Goal: Task Accomplishment & Management: Use online tool/utility

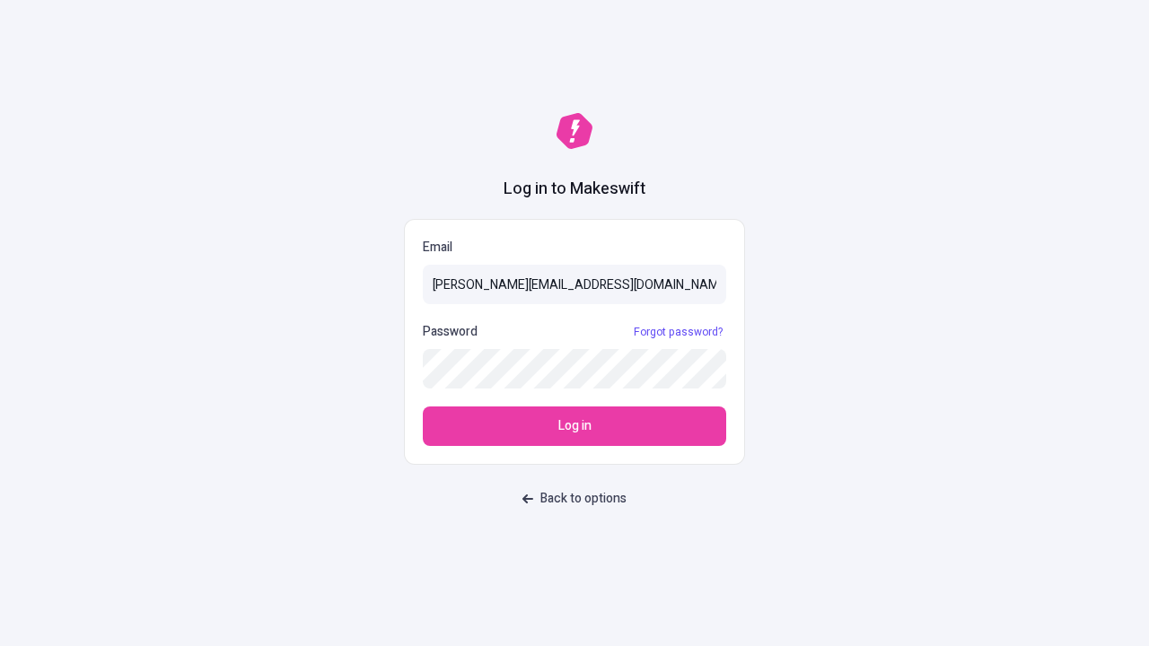
type input "sasha+test-ui@makeswift.com"
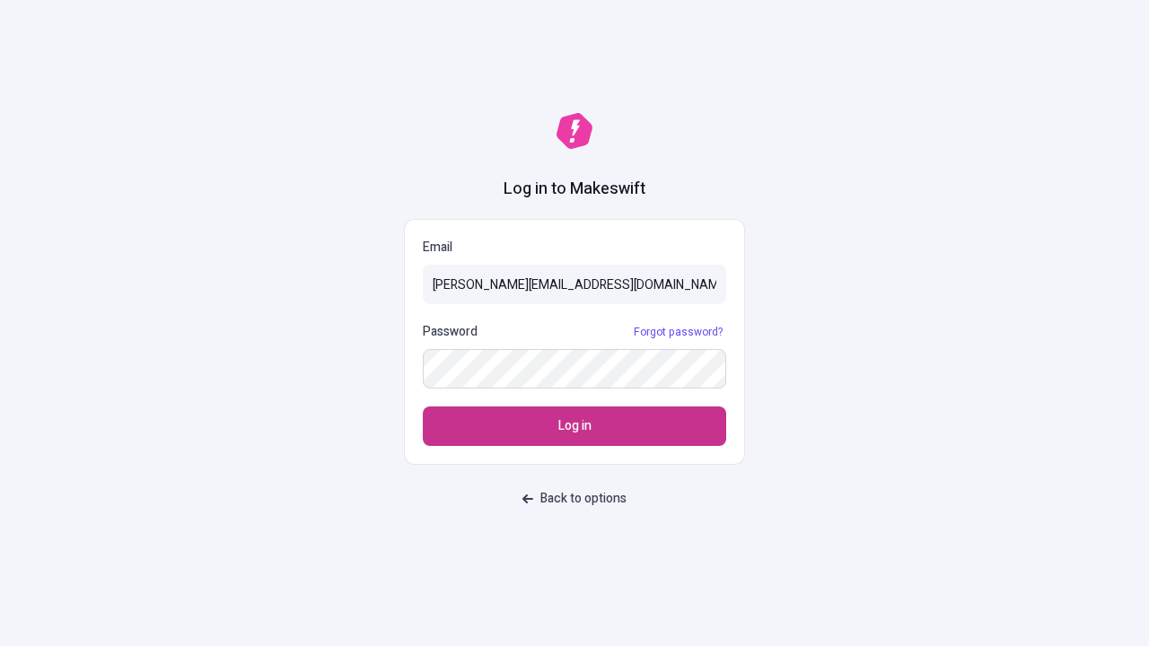
click at [574, 426] on span "Log in" at bounding box center [574, 426] width 33 height 20
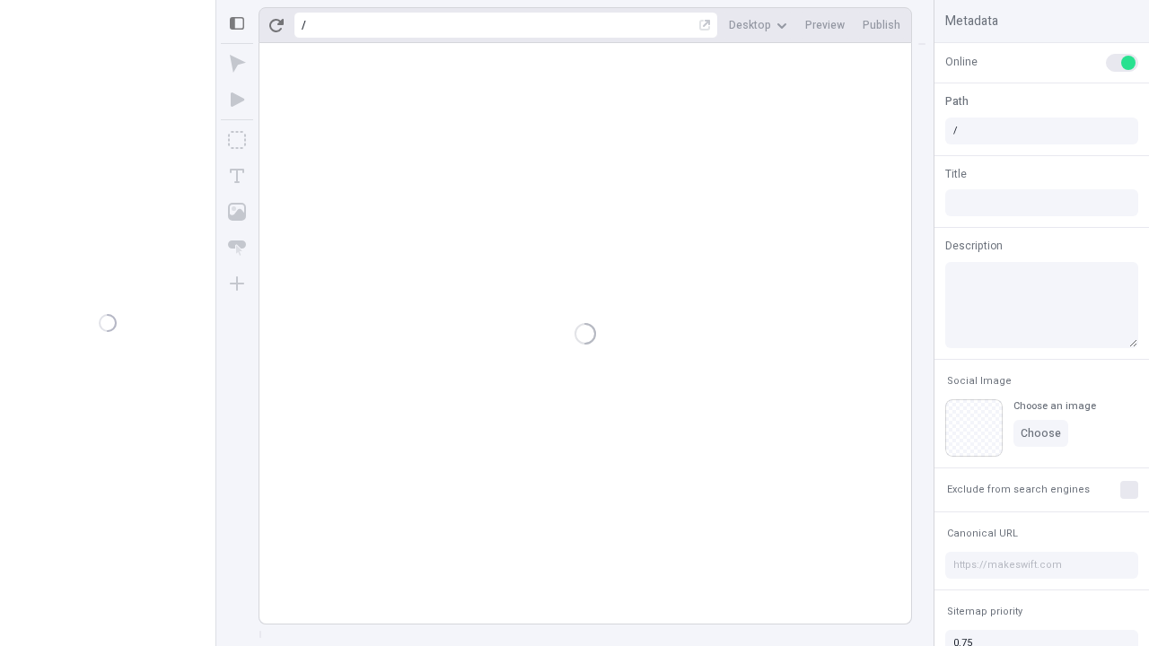
type input "/deep-link-tenuis"
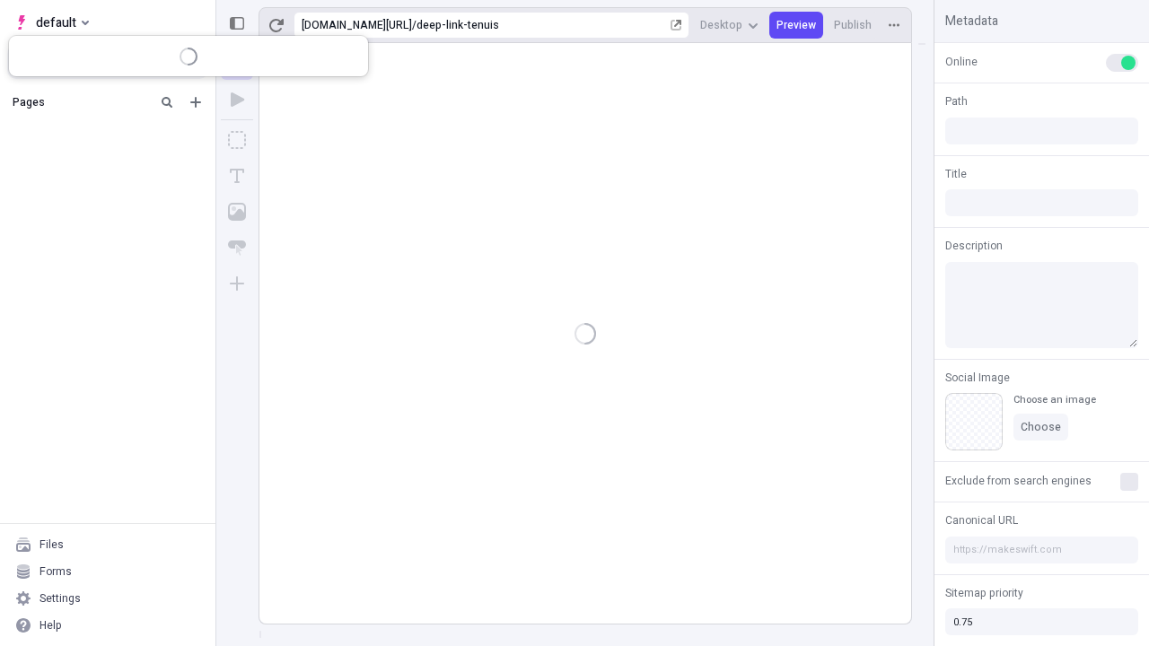
type input "/deep-link-tenuis"
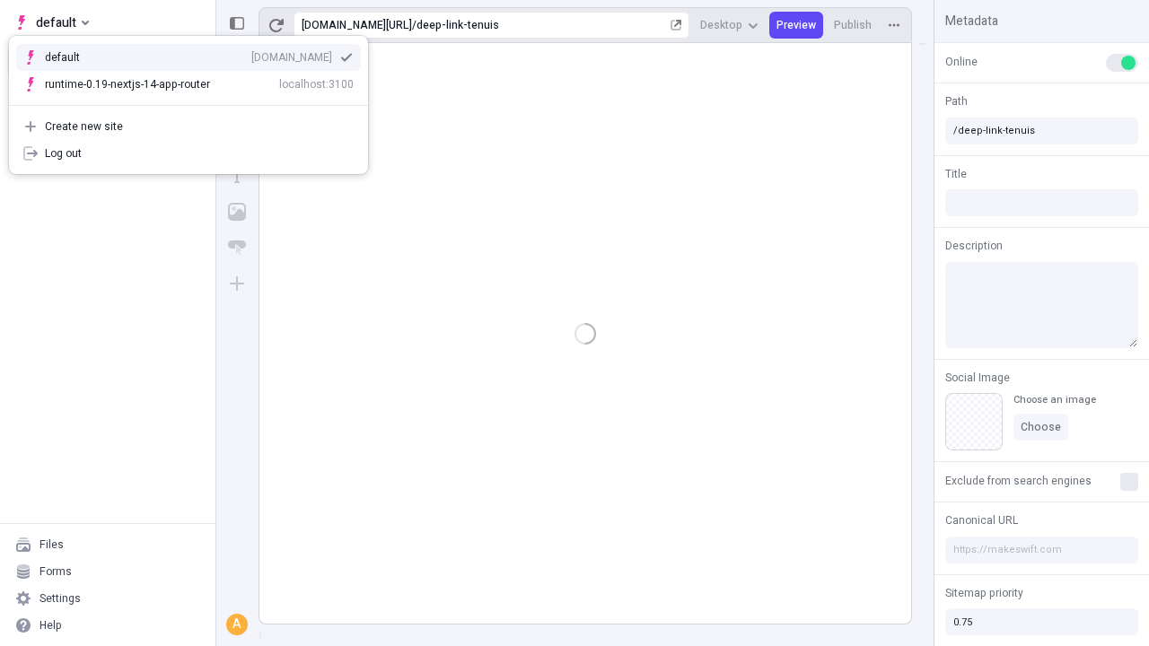
click at [251, 54] on div "qee9k4dy7d.staging.makeswift.site" at bounding box center [291, 57] width 81 height 14
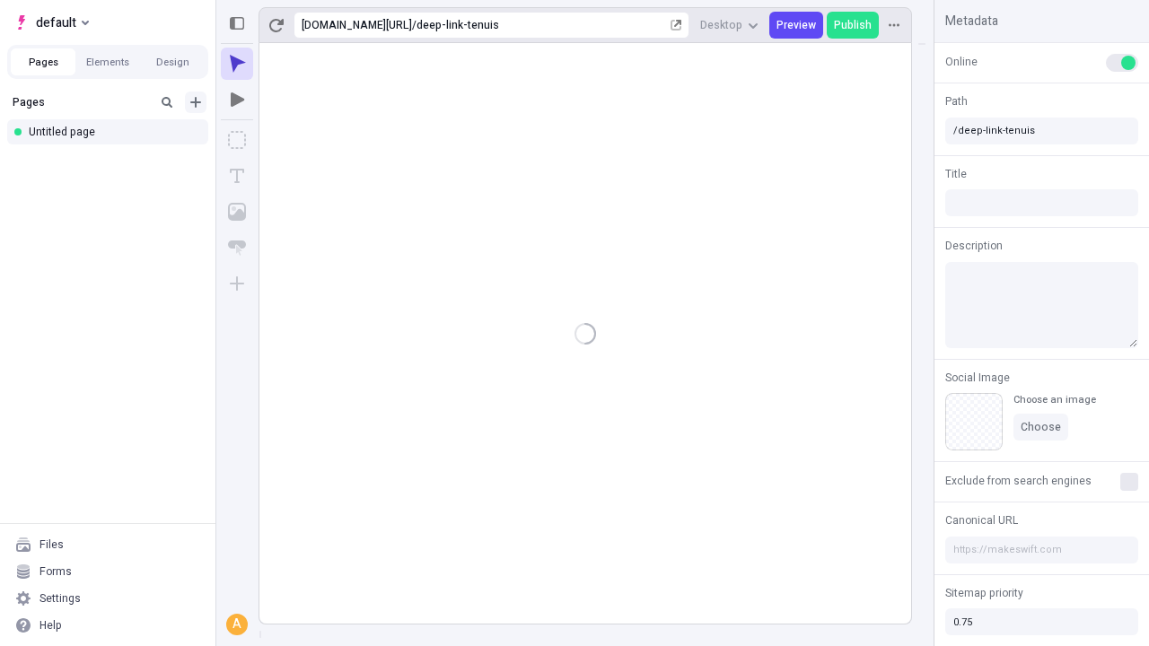
click at [196, 102] on icon "Add new" at bounding box center [195, 102] width 11 height 11
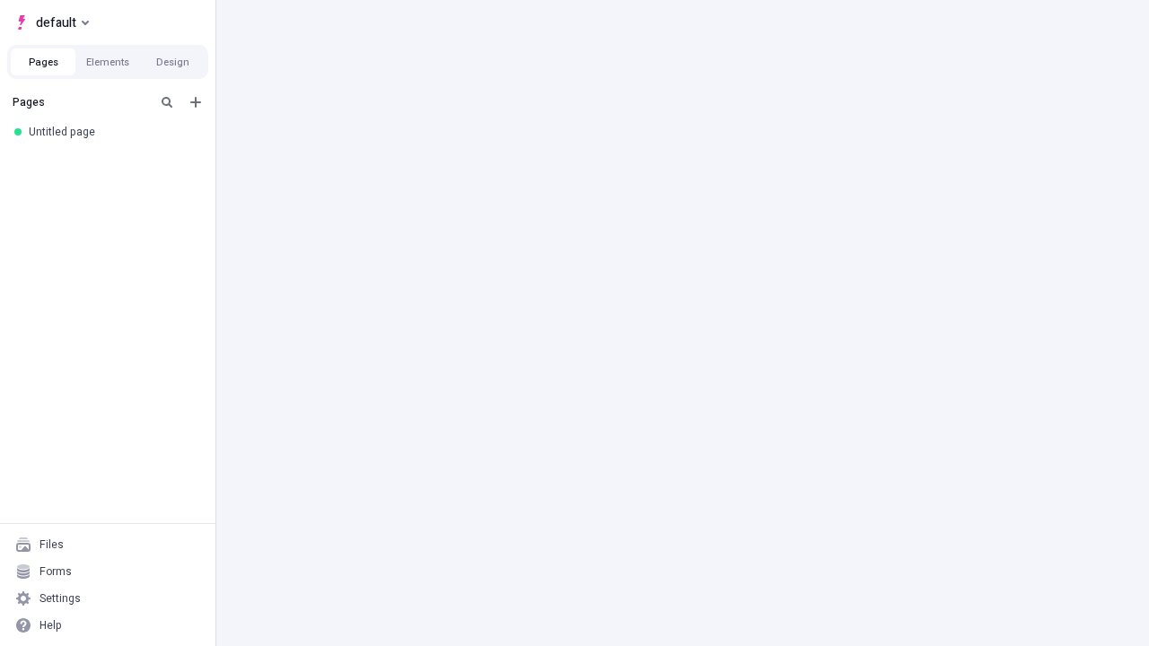
click at [113, 161] on div "Blank page" at bounding box center [113, 160] width 172 height 27
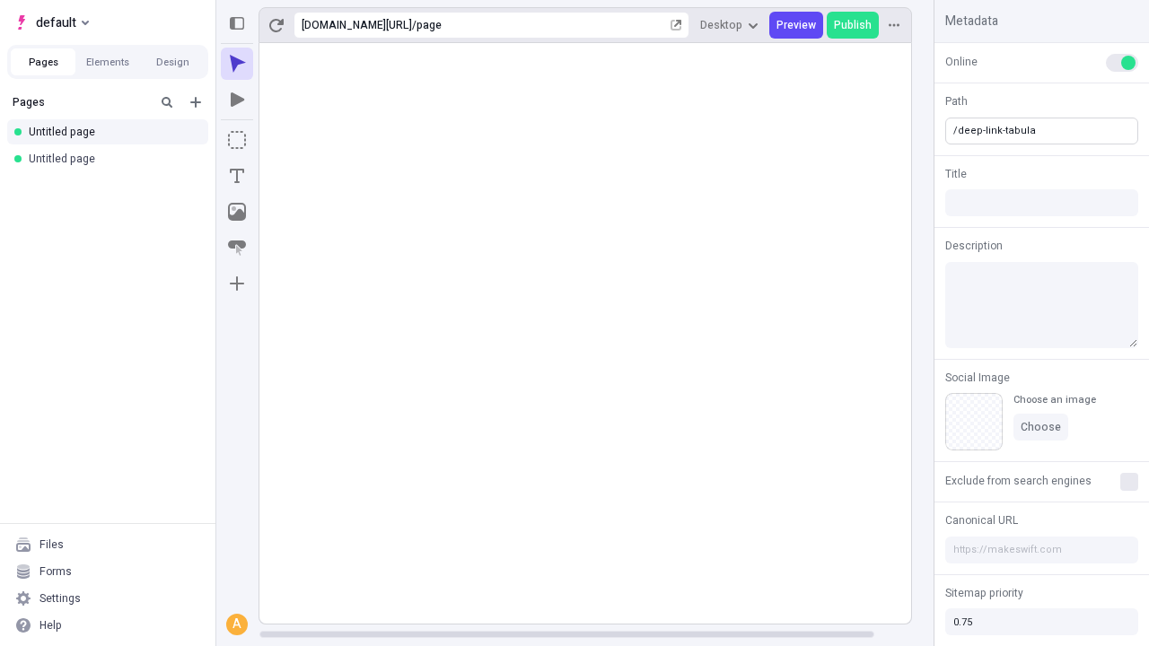
type input "/deep-link-tabula"
click at [196, 102] on icon "Add new" at bounding box center [195, 102] width 11 height 11
click at [113, 161] on div "Blank page" at bounding box center [113, 160] width 172 height 27
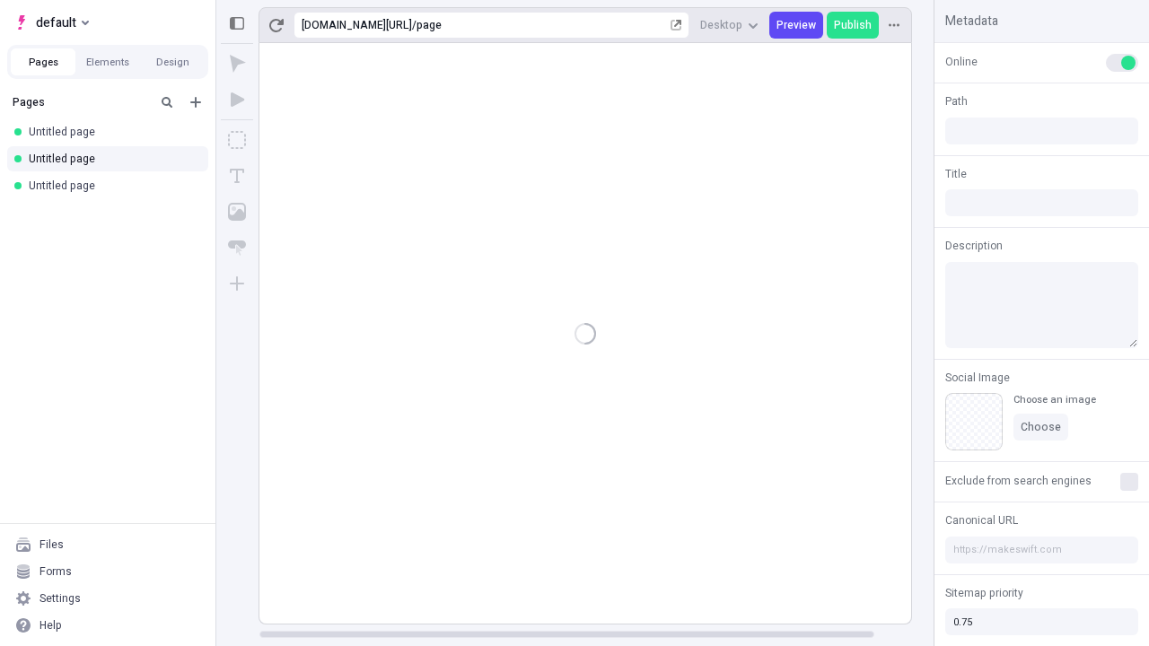
type input "/page"
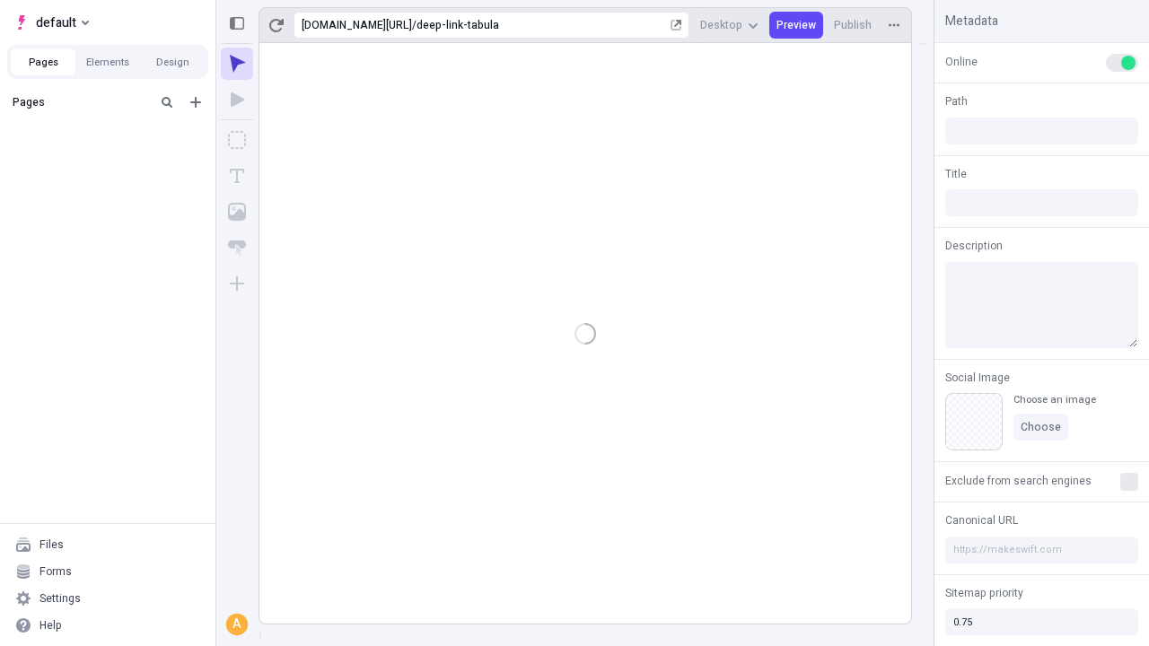
type input "/deep-link-tabula"
